Goal: Obtain resource: Download file/media

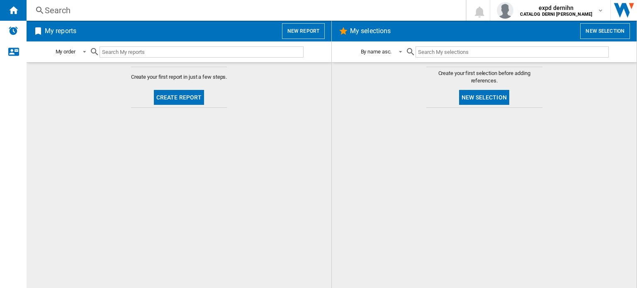
click at [272, 12] on div "Search" at bounding box center [244, 11] width 399 height 12
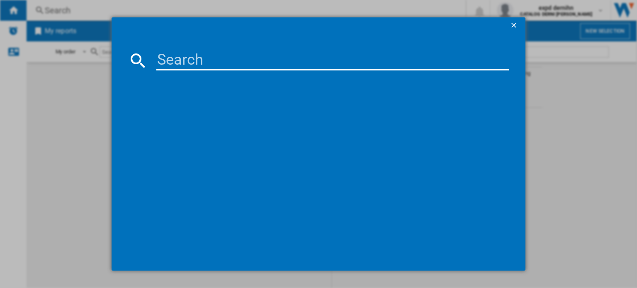
click at [241, 54] on input at bounding box center [332, 61] width 353 height 20
paste input "3M 905434DC BLACK"
type input "3M 905434DC BLACK"
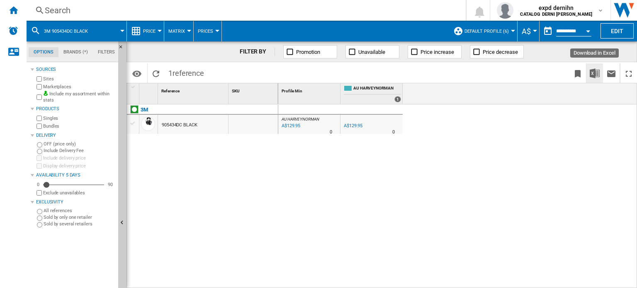
click at [589, 75] on button "Download in Excel" at bounding box center [594, 72] width 17 height 19
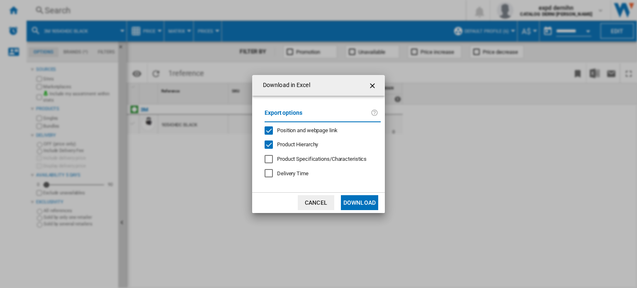
click at [369, 198] on button "Download" at bounding box center [359, 202] width 37 height 15
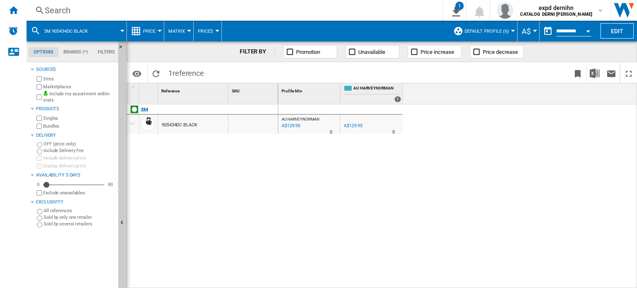
click at [81, 29] on span "3M 905434DC BLACK" at bounding box center [66, 31] width 44 height 5
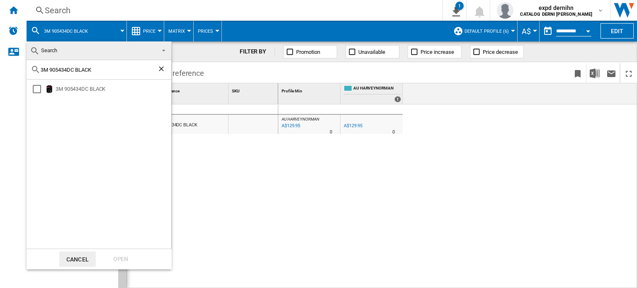
click at [14, 10] on md-backdrop at bounding box center [318, 144] width 637 height 288
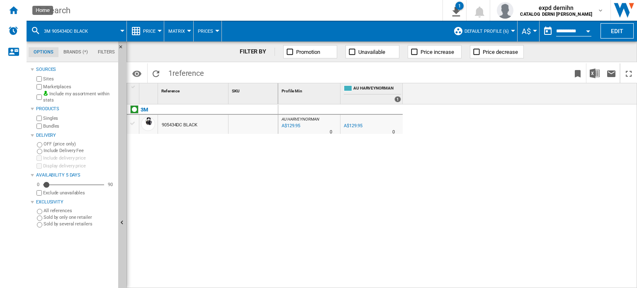
click at [14, 10] on ng-md-icon "Home" at bounding box center [13, 10] width 10 height 10
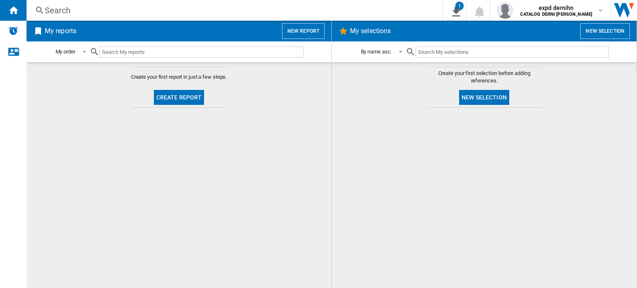
click at [302, 32] on button "New report" at bounding box center [303, 31] width 43 height 16
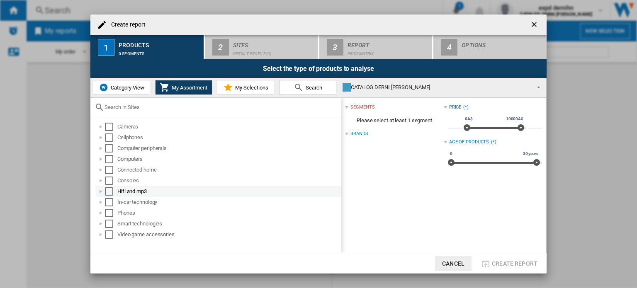
click at [105, 191] on div "Select" at bounding box center [109, 191] width 8 height 8
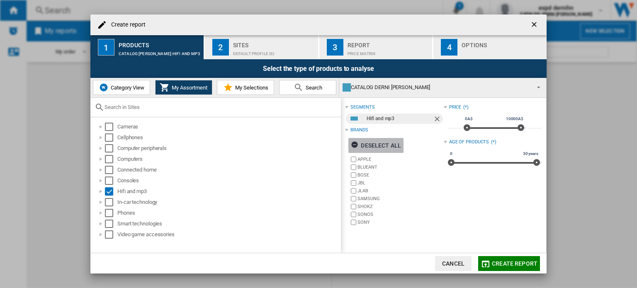
click at [373, 143] on div "Deselect all" at bounding box center [376, 145] width 50 height 15
click at [536, 23] on ng-md-icon "getI18NText('BUTTONS.CLOSE_DIALOG')" at bounding box center [535, 25] width 10 height 10
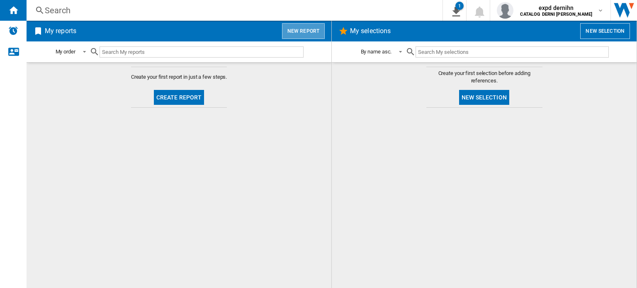
click at [304, 33] on button "New report" at bounding box center [303, 31] width 43 height 16
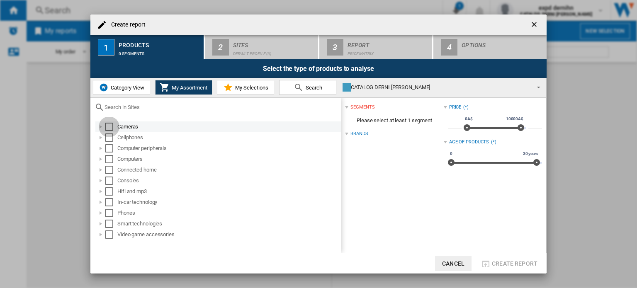
click at [111, 126] on div "Select" at bounding box center [109, 127] width 8 height 8
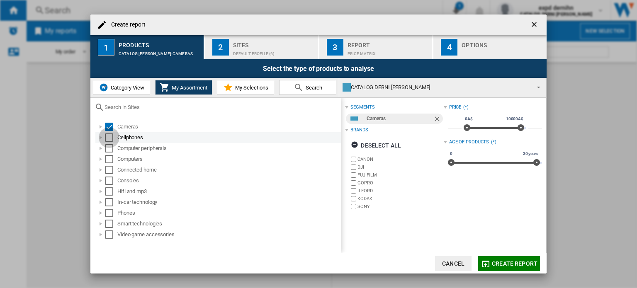
click at [109, 139] on div "Select" at bounding box center [109, 138] width 8 height 8
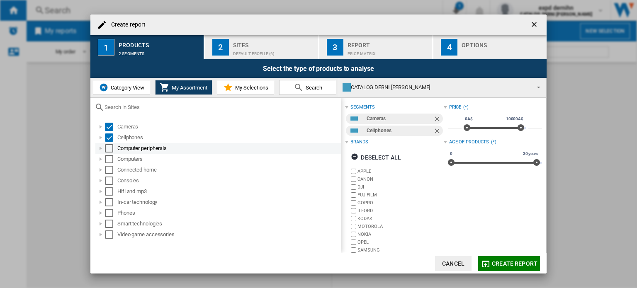
click at [110, 149] on div "Select" at bounding box center [109, 148] width 8 height 8
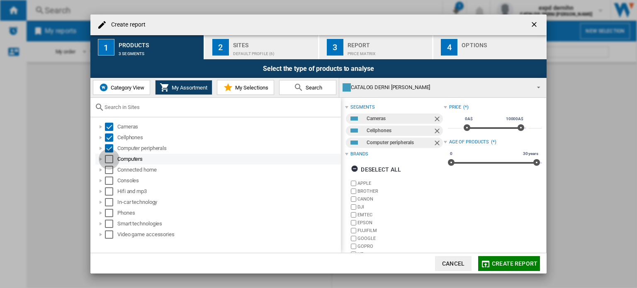
click at [109, 159] on div "Select" at bounding box center [109, 159] width 8 height 8
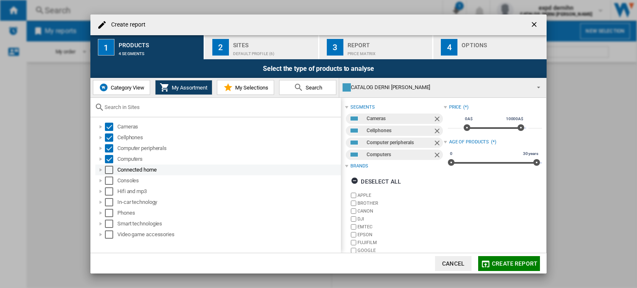
click at [107, 167] on div "Select" at bounding box center [109, 170] width 8 height 8
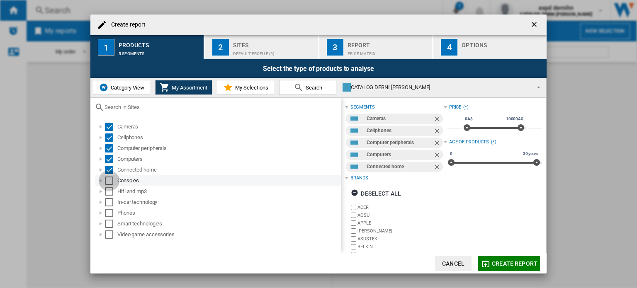
click at [110, 185] on div "Select" at bounding box center [109, 181] width 8 height 8
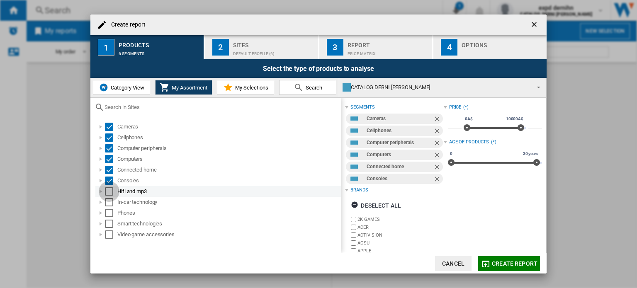
click at [106, 193] on div "Select" at bounding box center [109, 191] width 8 height 8
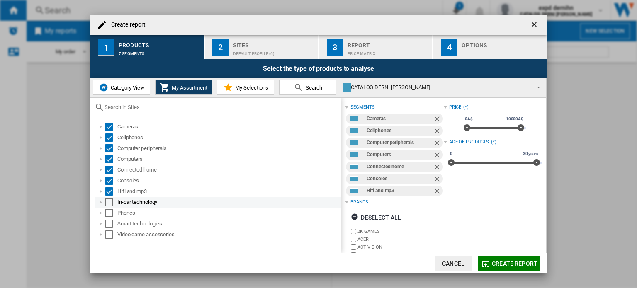
click at [109, 204] on div "Select" at bounding box center [109, 202] width 8 height 8
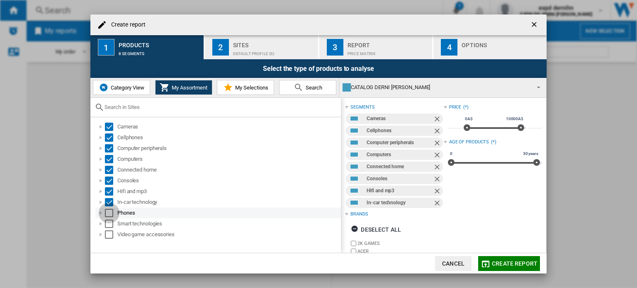
click at [108, 212] on div "Select" at bounding box center [109, 213] width 8 height 8
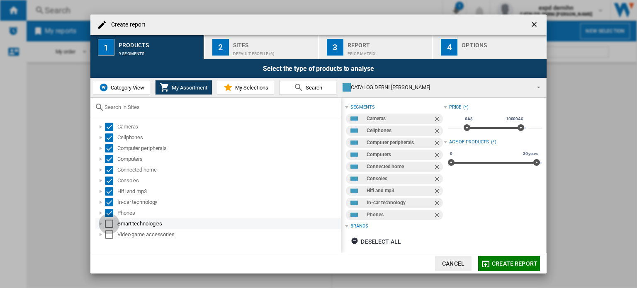
click at [107, 227] on div "Select" at bounding box center [109, 224] width 8 height 8
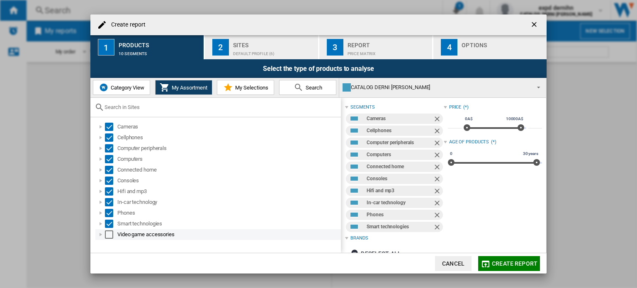
drag, startPoint x: 106, startPoint y: 234, endPoint x: 121, endPoint y: 232, distance: 15.0
click at [107, 234] on div "Select" at bounding box center [109, 235] width 8 height 8
click at [513, 265] on span "Create report" at bounding box center [515, 263] width 46 height 7
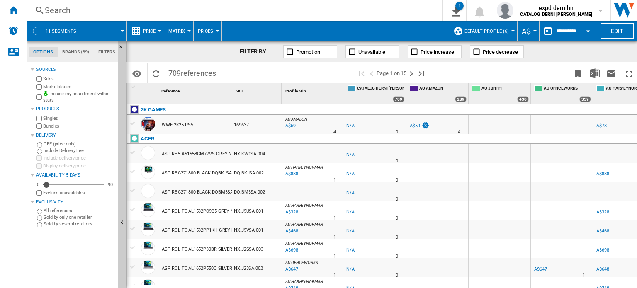
drag, startPoint x: 232, startPoint y: 91, endPoint x: 299, endPoint y: 88, distance: 66.4
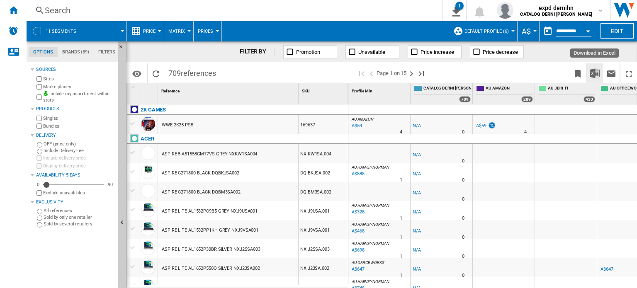
click at [594, 70] on img "Download in Excel" at bounding box center [595, 73] width 10 height 10
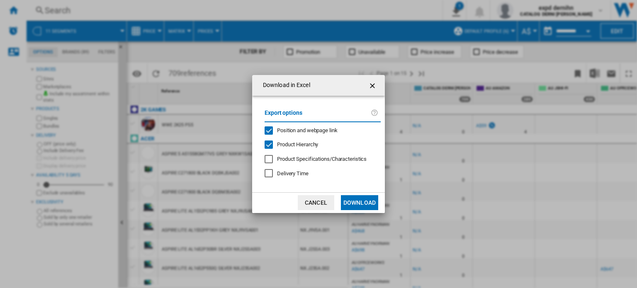
click at [353, 209] on button "Download" at bounding box center [359, 202] width 37 height 15
